Goal: Information Seeking & Learning: Learn about a topic

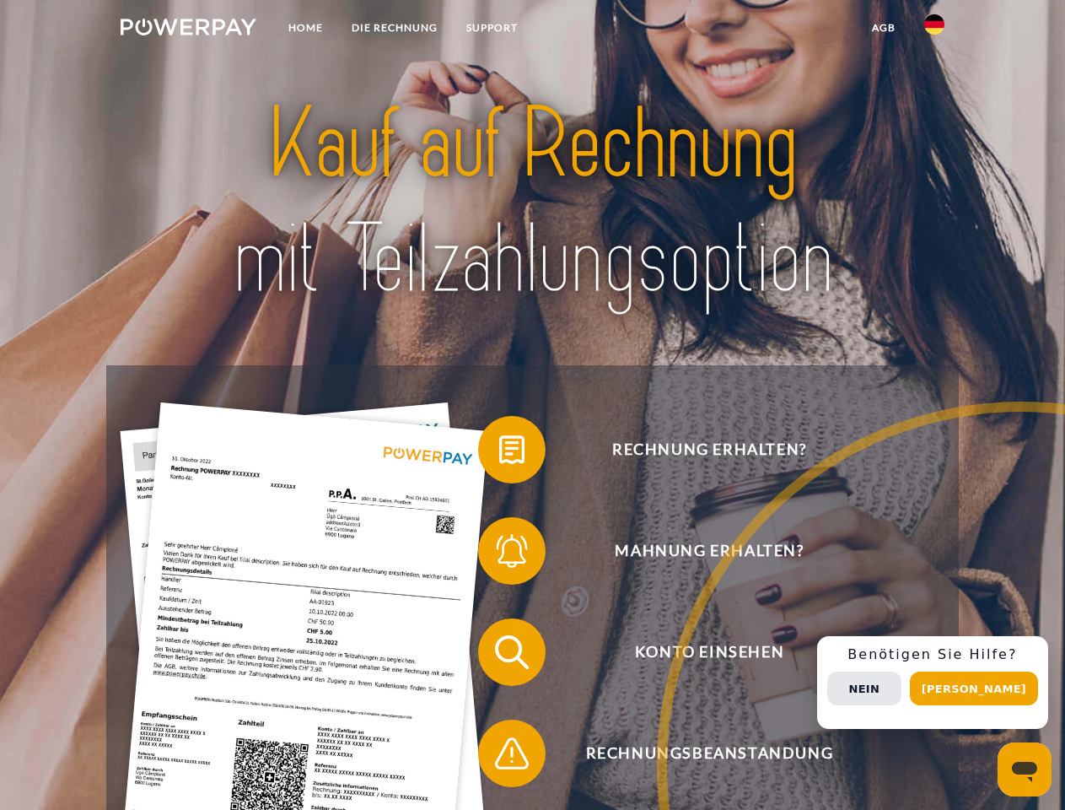
click at [188, 30] on img at bounding box center [189, 27] width 136 height 17
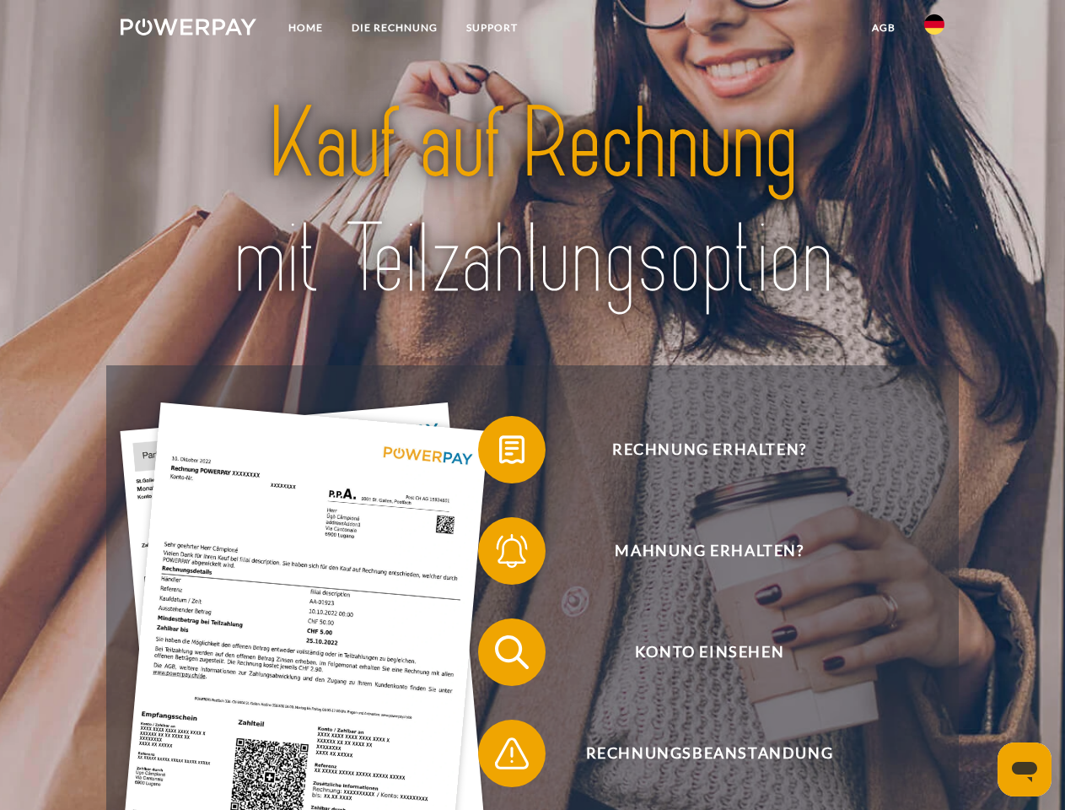
click at [934, 30] on img at bounding box center [934, 24] width 20 height 20
click at [883, 28] on link "agb" at bounding box center [884, 28] width 52 height 30
click at [499, 453] on span at bounding box center [486, 449] width 84 height 84
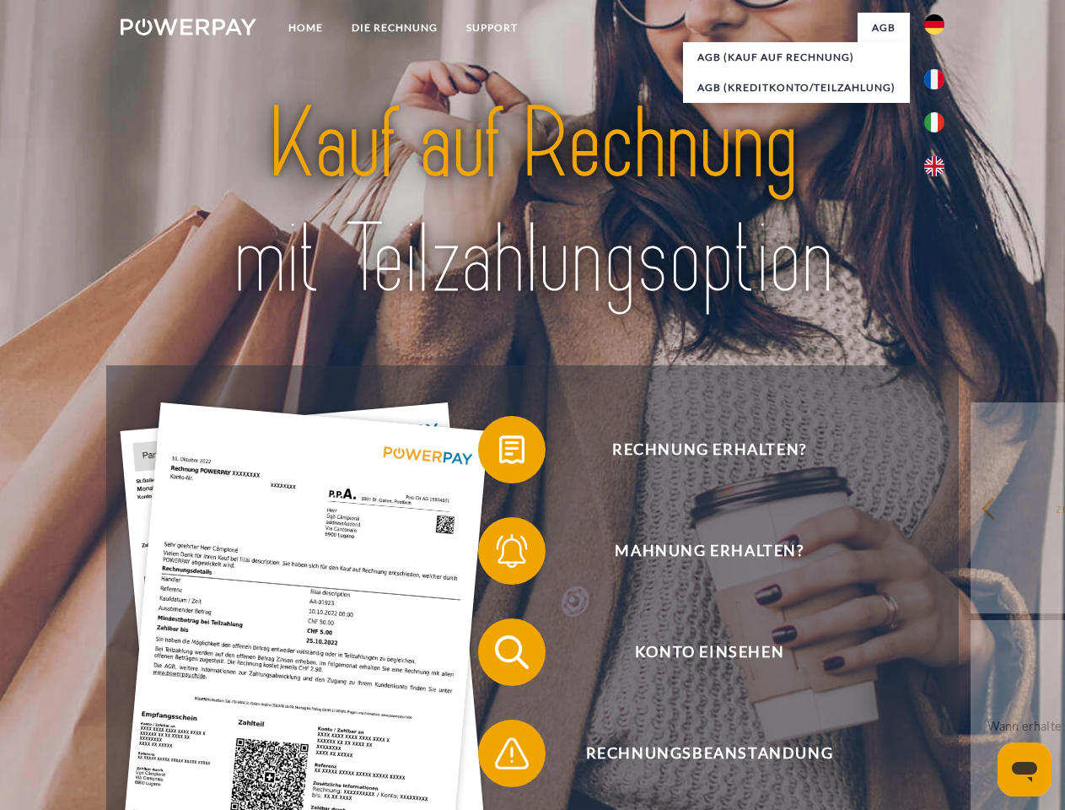
click at [499, 554] on div "Rechnung erhalten? Mahnung erhalten? Konto einsehen" at bounding box center [532, 702] width 852 height 675
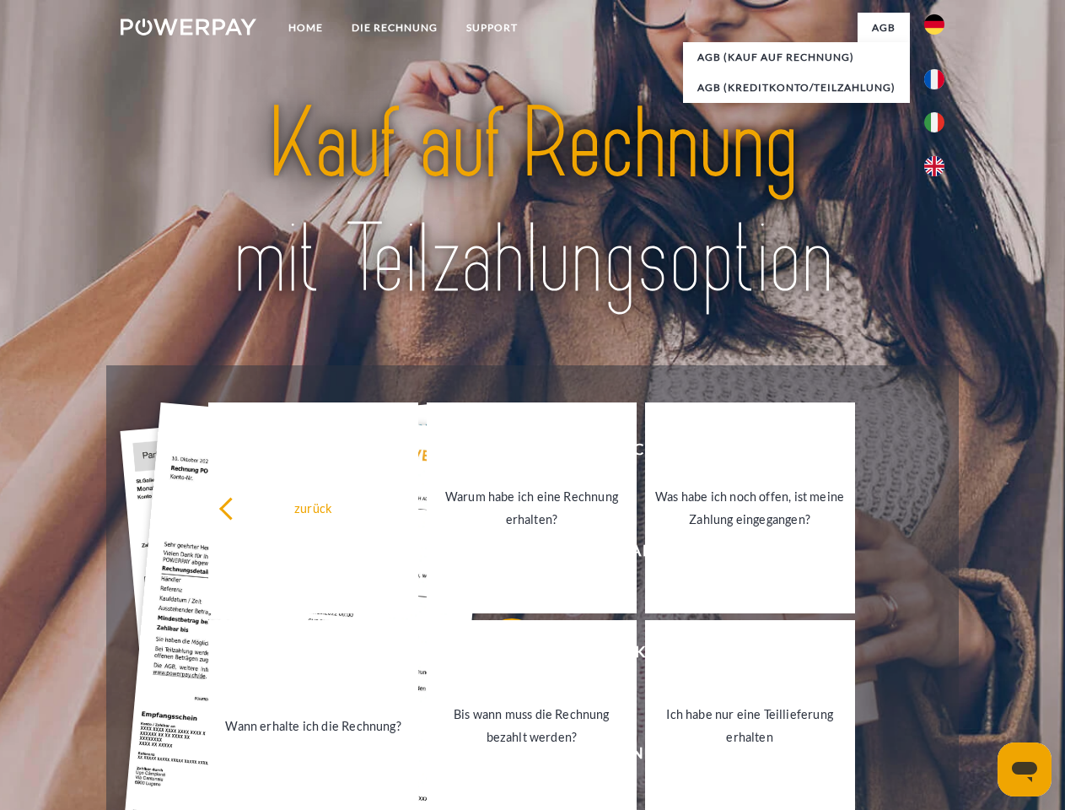
click at [499, 655] on link "Bis wann muss die Rechnung bezahlt werden?" at bounding box center [532, 725] width 210 height 211
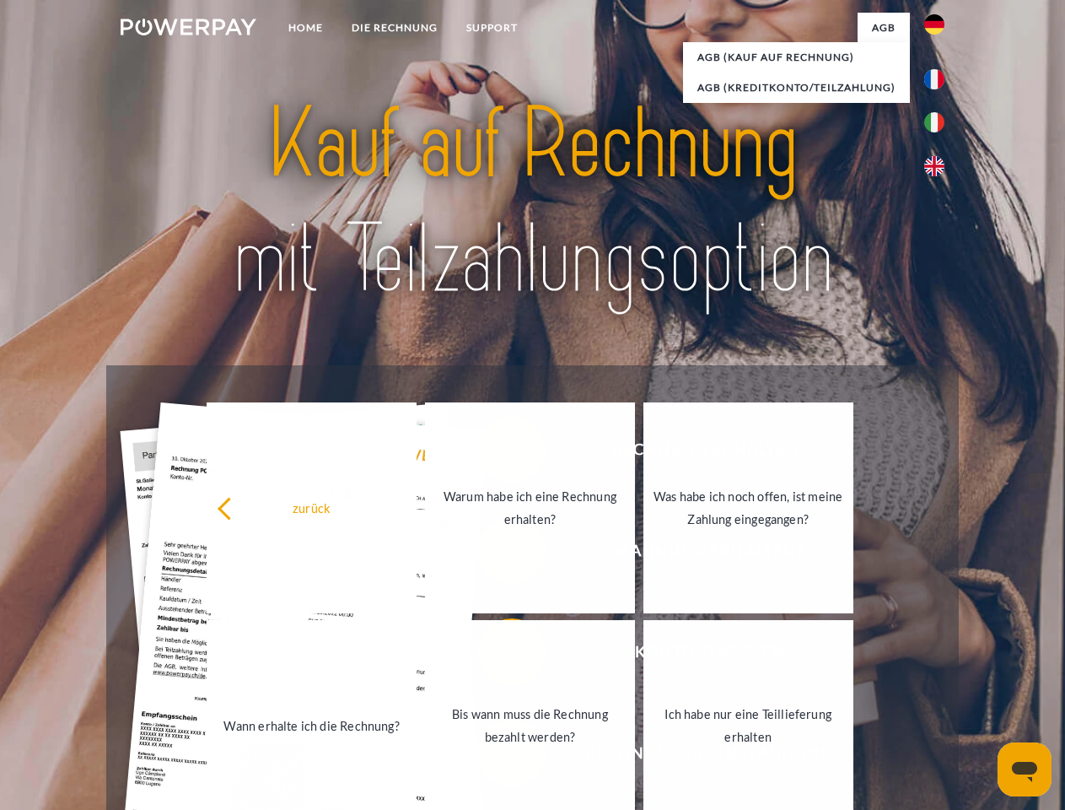
click at [643, 756] on link "Ich habe nur eine Teillieferung erhalten" at bounding box center [748, 725] width 210 height 211
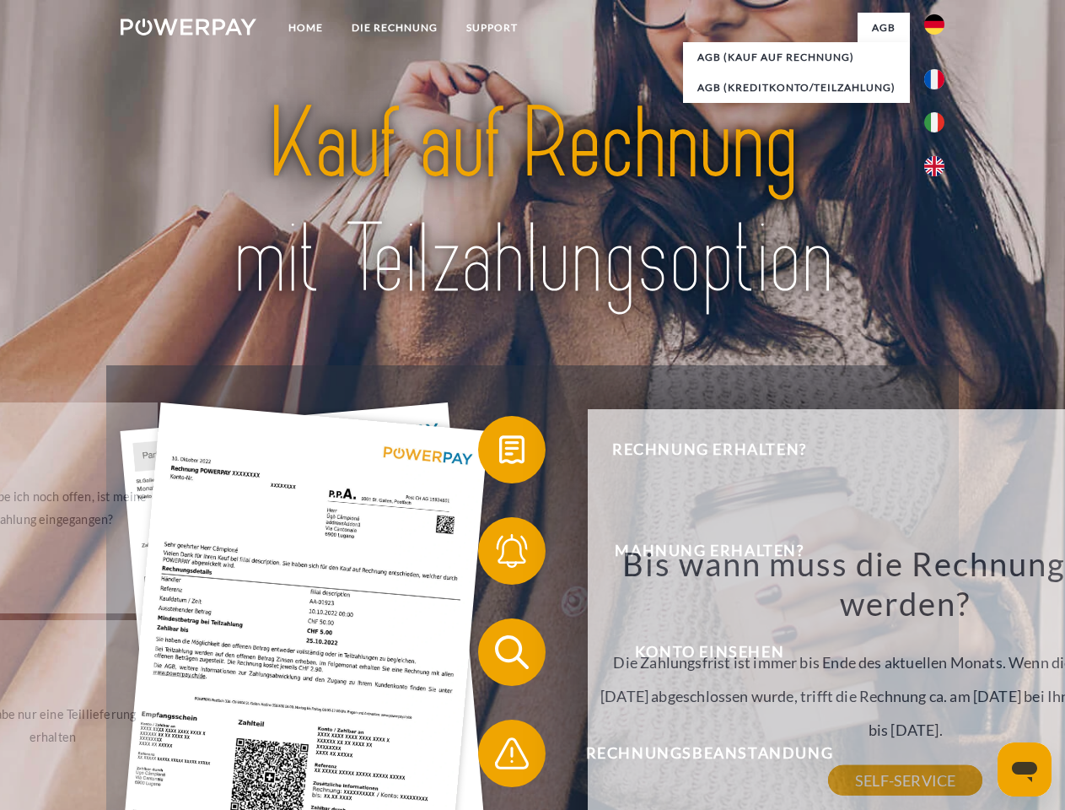
click at [939, 682] on div "zurück Warum habe ich eine Rechnung erhalten? POWERPAY ist der Rechnungsherstel…" at bounding box center [905, 641] width 635 height 464
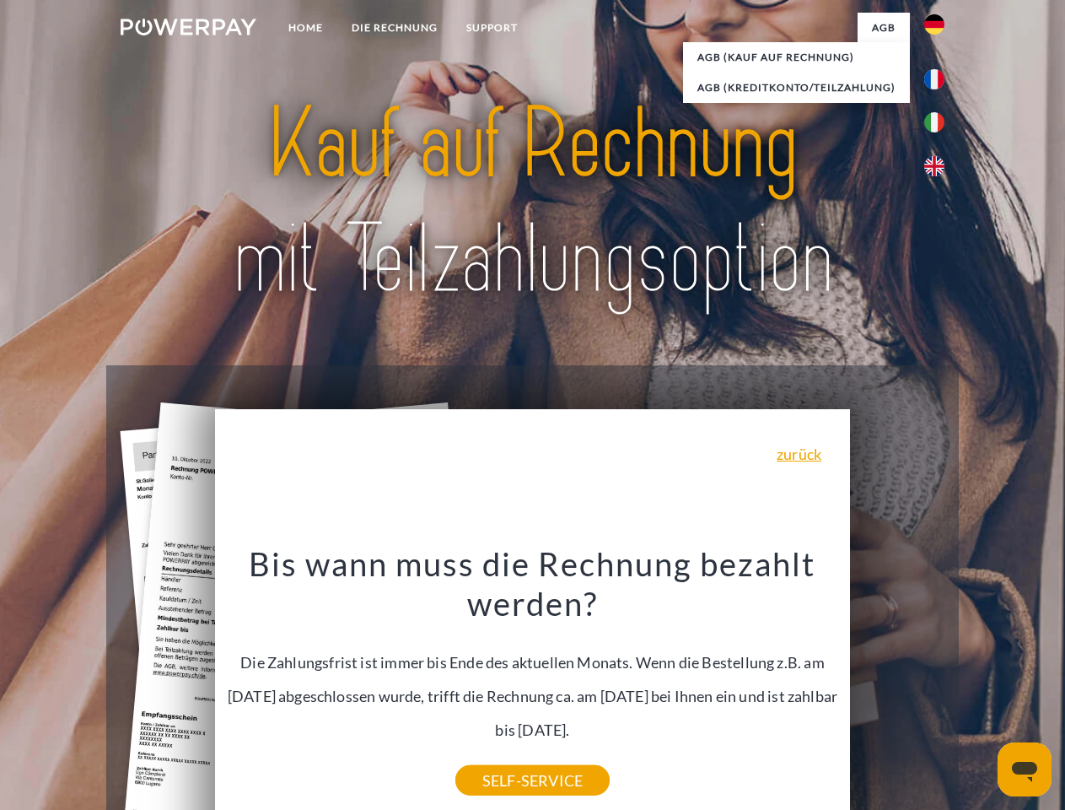
click at [897, 686] on span "Konto einsehen" at bounding box center [709, 651] width 413 height 67
click at [980, 688] on header "Home DIE RECHNUNG SUPPORT" at bounding box center [532, 582] width 1065 height 1165
